Goal: Navigation & Orientation: Find specific page/section

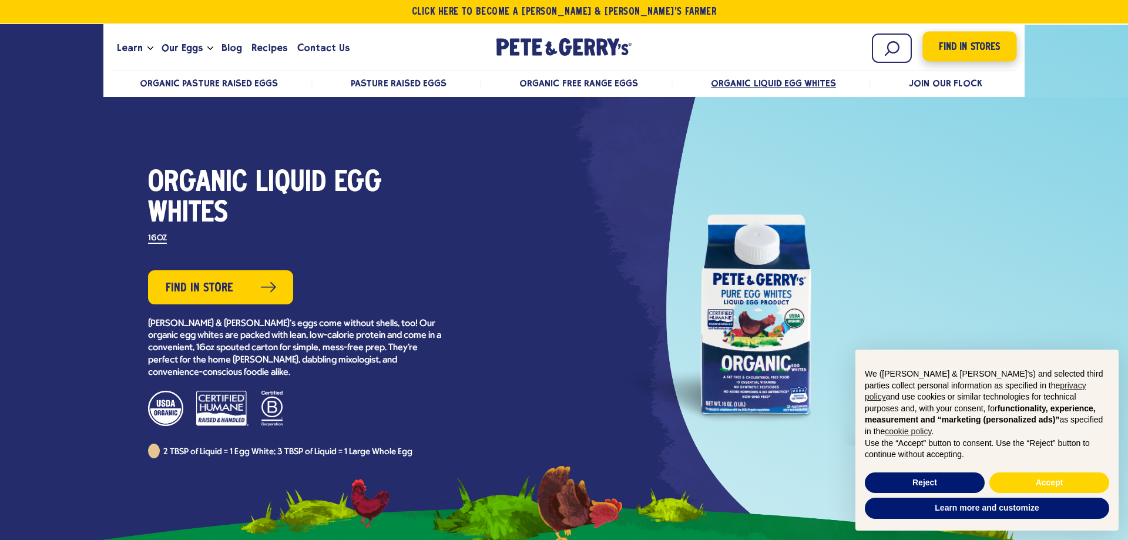
click at [960, 51] on span "Find in Stores" at bounding box center [968, 47] width 61 height 16
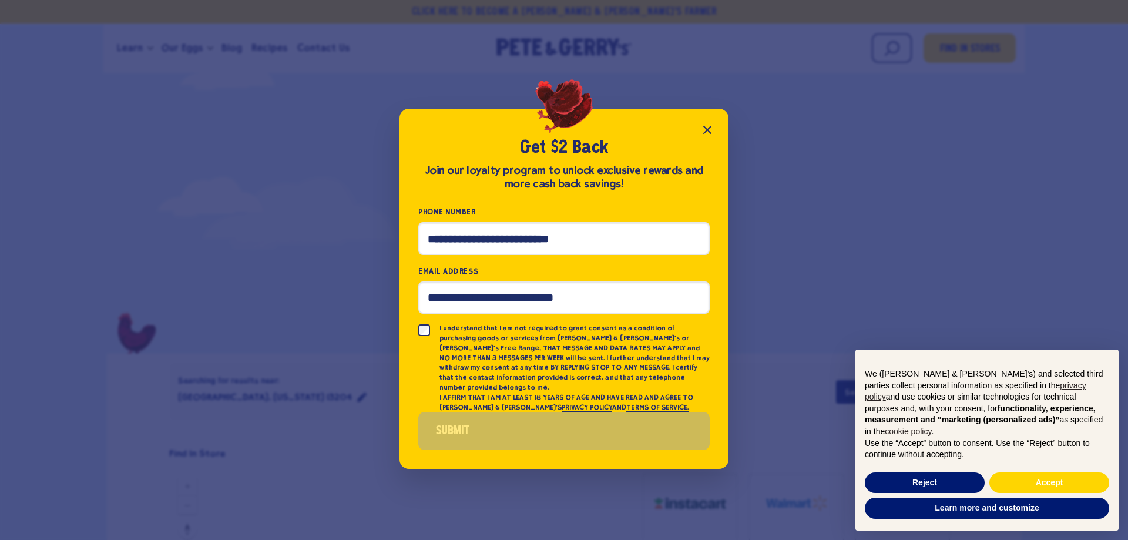
click at [710, 133] on icon "Close popup" at bounding box center [707, 130] width 14 height 14
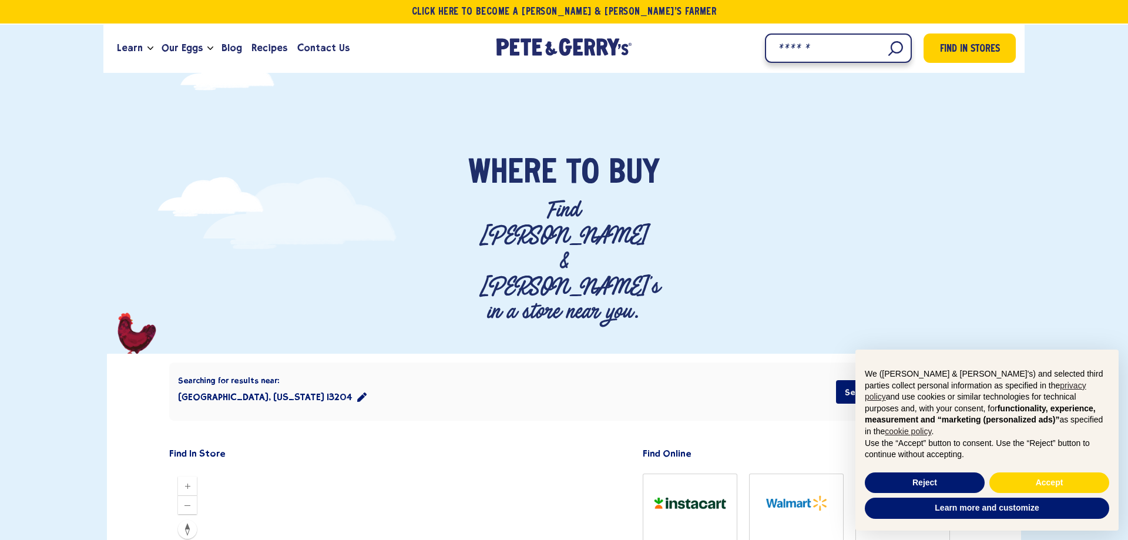
click at [888, 50] on input "Search" at bounding box center [838, 47] width 147 height 29
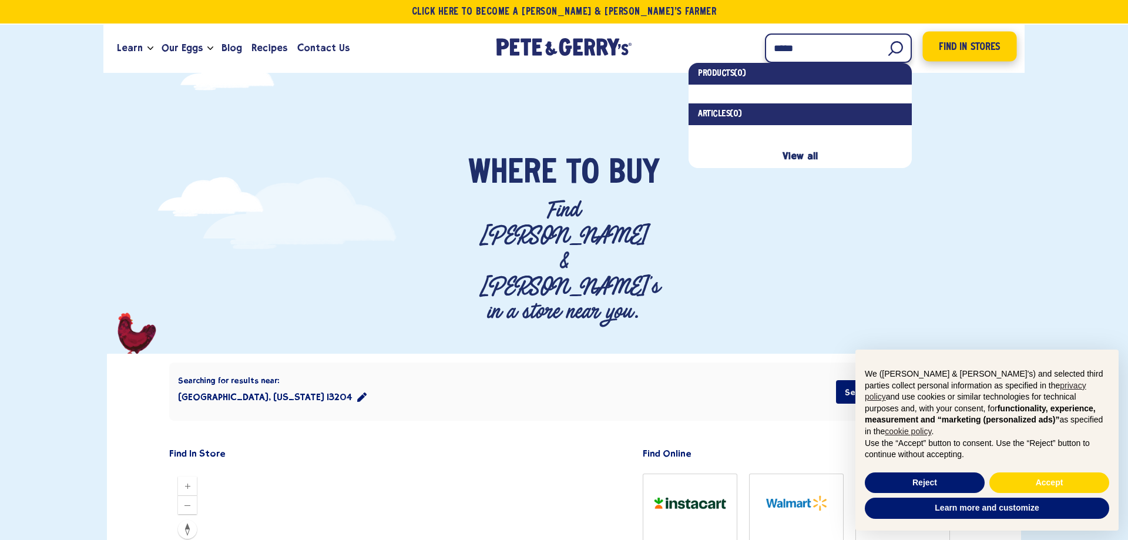
type input "*****"
click at [961, 42] on span "Find in Stores" at bounding box center [968, 47] width 61 height 16
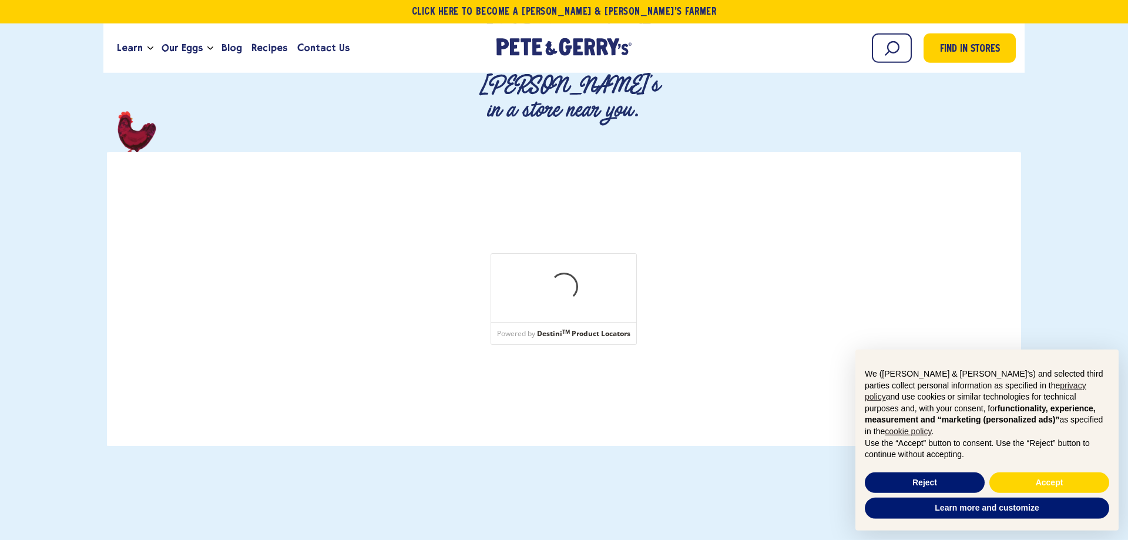
scroll to position [240, 0]
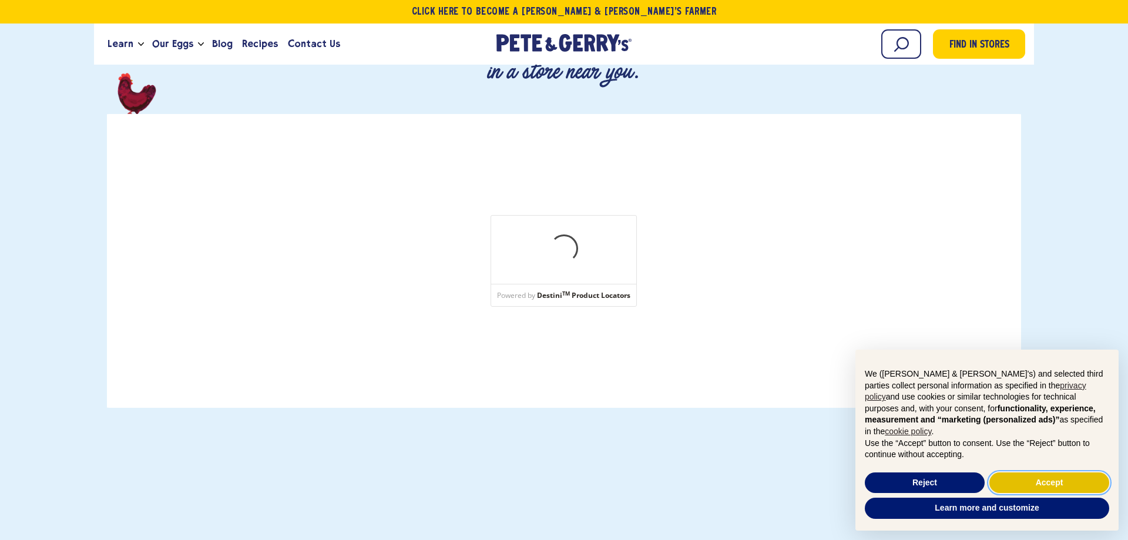
click at [1059, 484] on button "Accept" at bounding box center [1049, 482] width 120 height 21
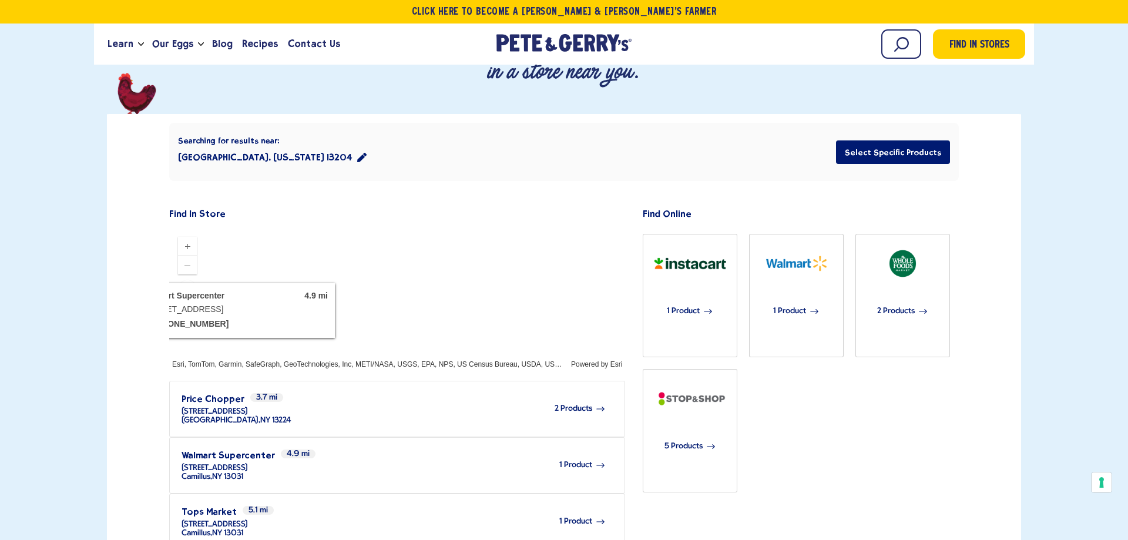
scroll to position [56, 0]
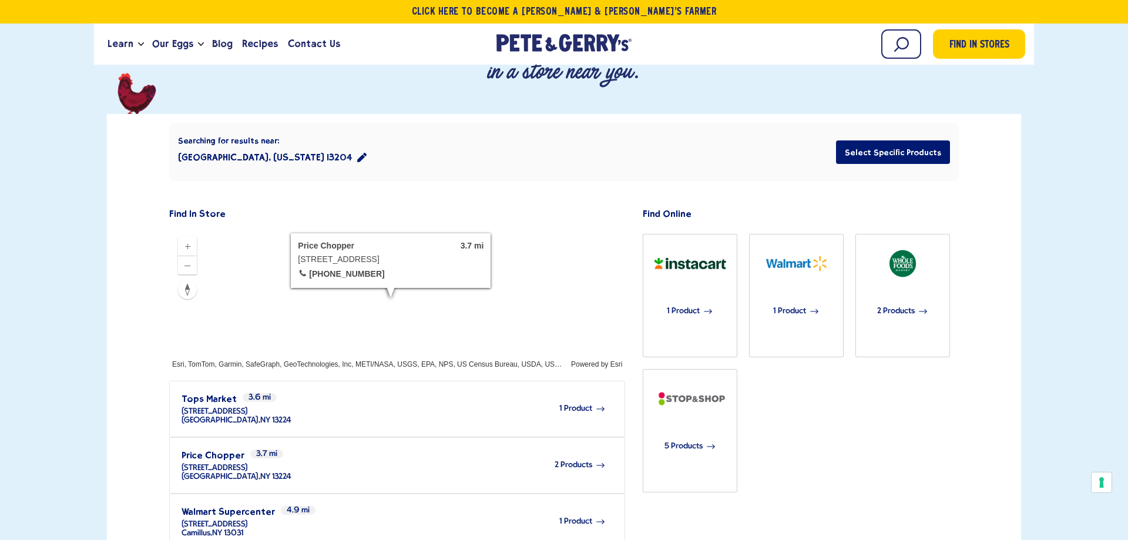
click at [580, 460] on span "2 Products" at bounding box center [573, 464] width 38 height 9
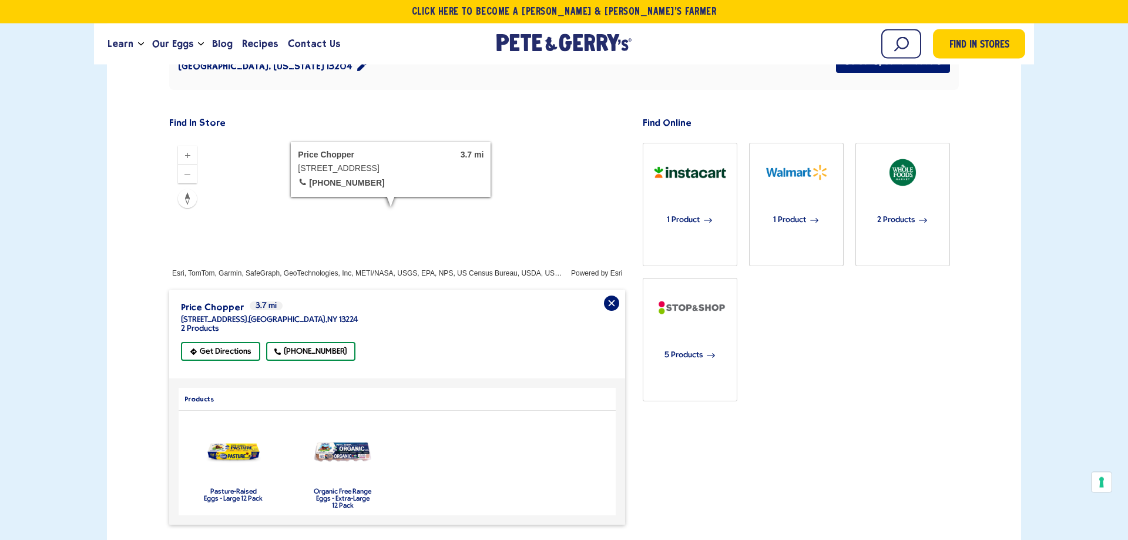
scroll to position [240, 0]
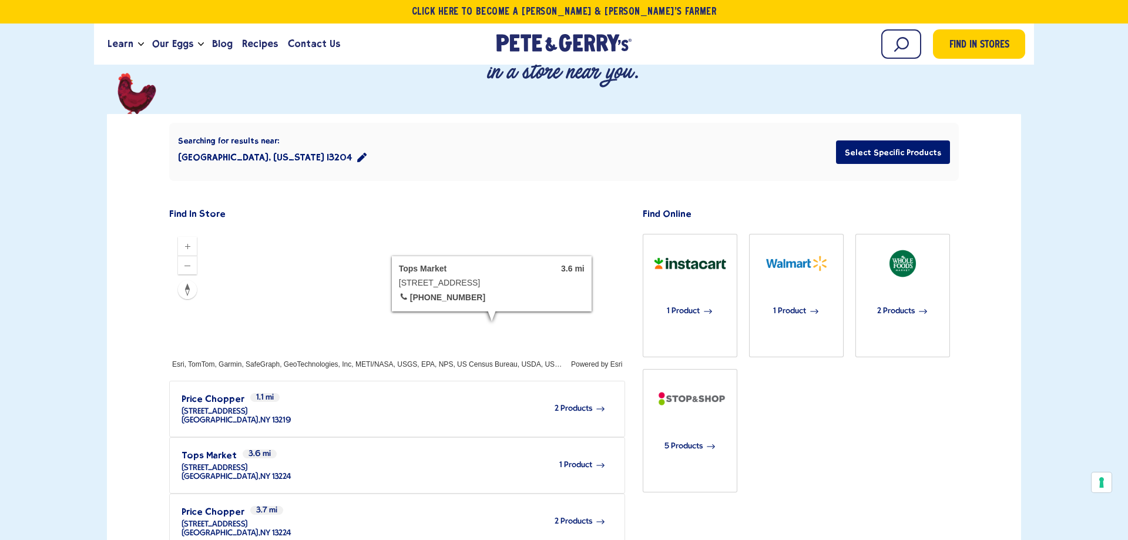
click at [570, 460] on span "1 Product" at bounding box center [575, 464] width 33 height 9
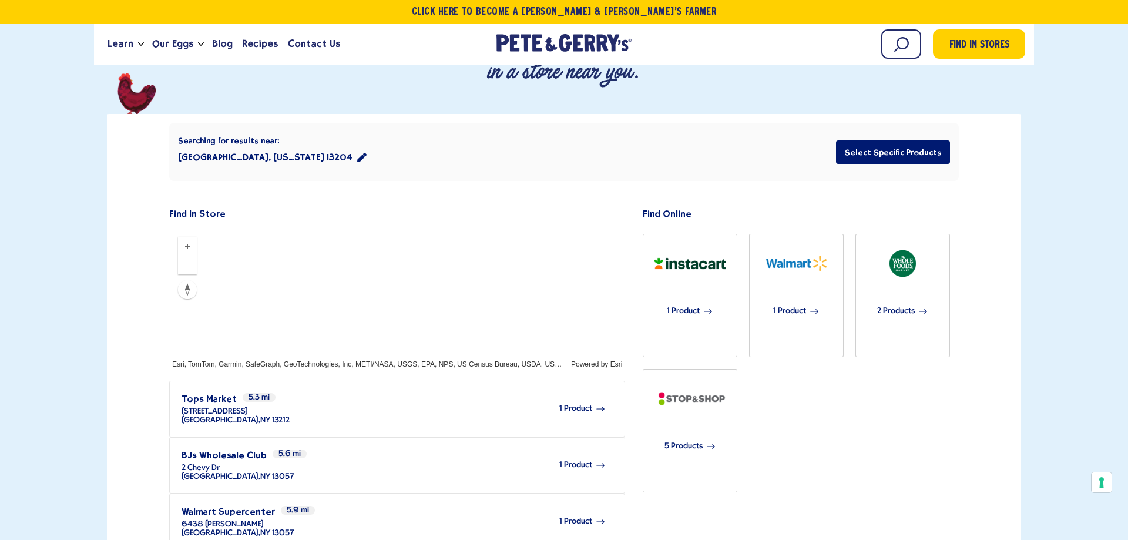
scroll to position [0, 0]
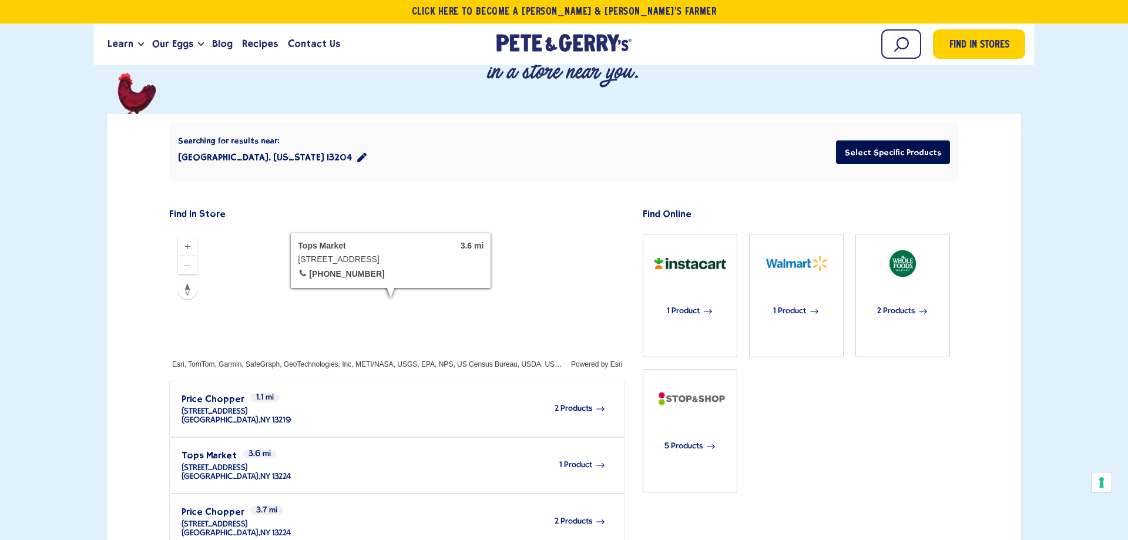
click at [896, 140] on button "Select Specific Products" at bounding box center [893, 151] width 114 height 23
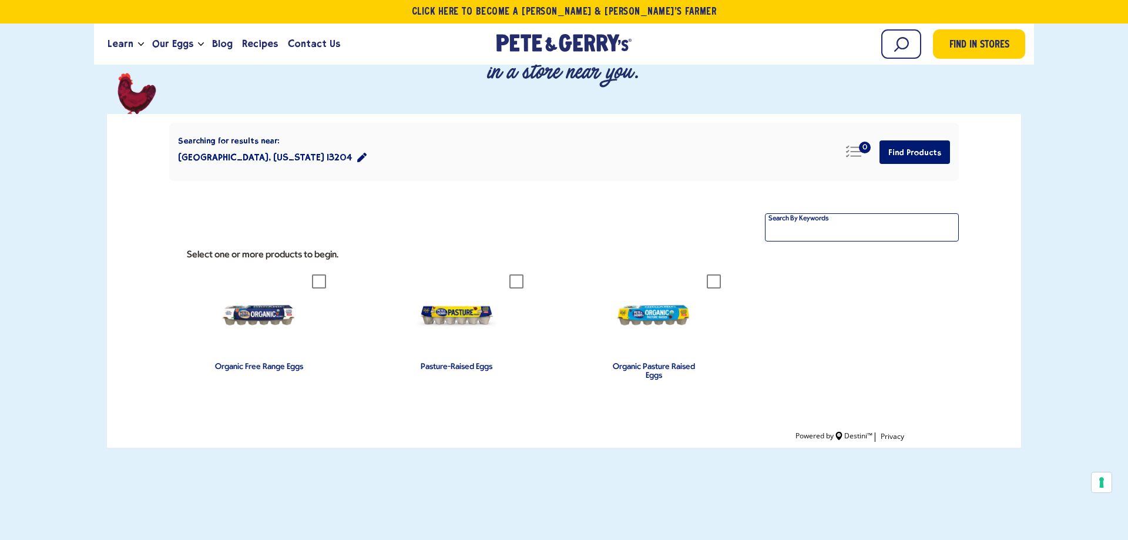
click at [844, 213] on input "Filter By Keywords" at bounding box center [862, 227] width 194 height 28
type input "**********"
